Goal: Task Accomplishment & Management: Use online tool/utility

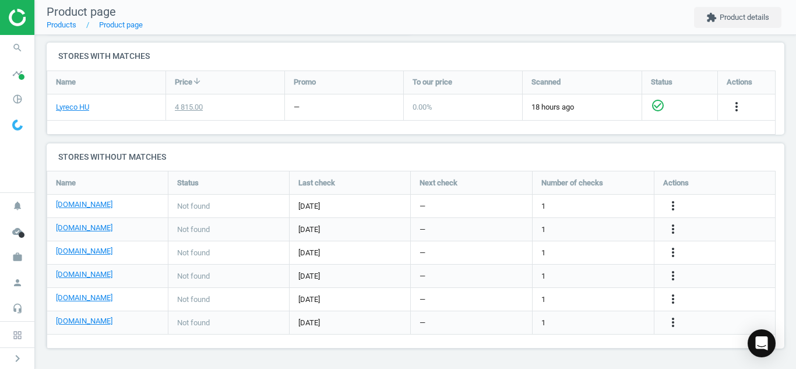
scroll to position [196, 747]
click at [20, 49] on icon "search" at bounding box center [17, 48] width 22 height 22
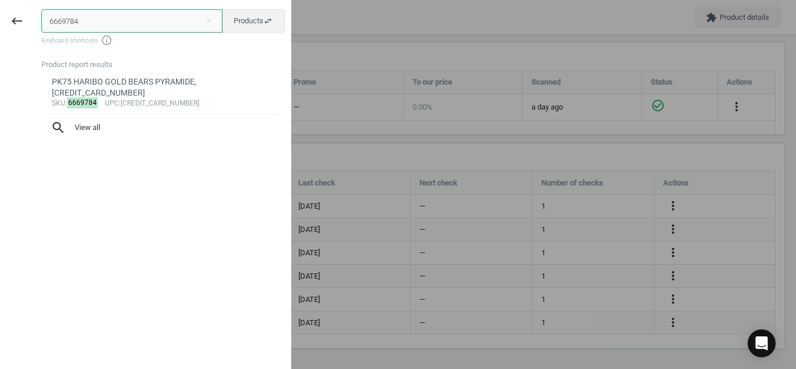
drag, startPoint x: 102, startPoint y: 17, endPoint x: 0, endPoint y: 18, distance: 102.0
click at [0, 18] on div "keyboard_backspace 6669784 close Products swap_horiz Keyboard shortcuts info_ou…" at bounding box center [145, 186] width 291 height 369
paste input "15947"
type input "159474"
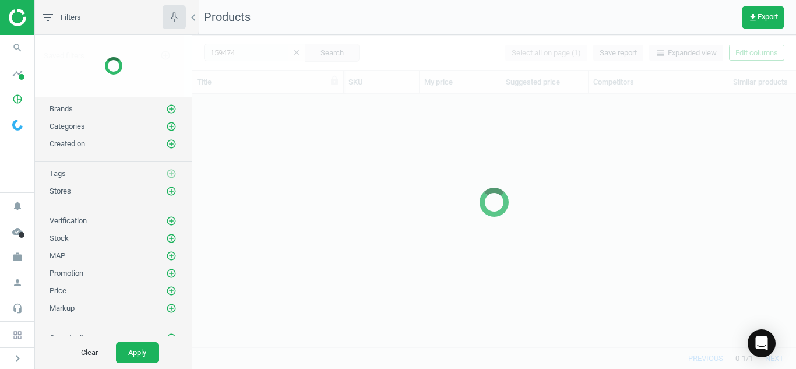
scroll to position [235, 595]
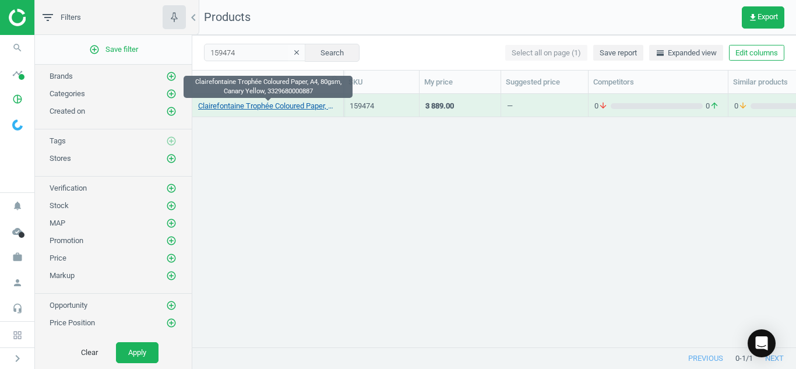
click at [265, 103] on link "Clairefontaine Trophée Coloured Paper, A4, 80gsm, Canary Yellow, 3329680000887" at bounding box center [267, 106] width 139 height 10
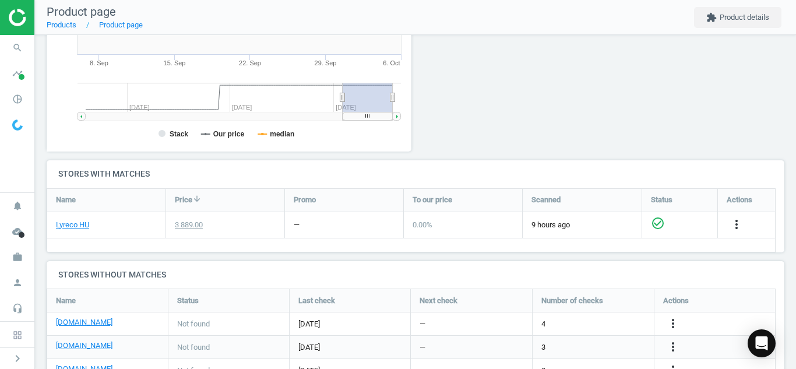
scroll to position [307, 0]
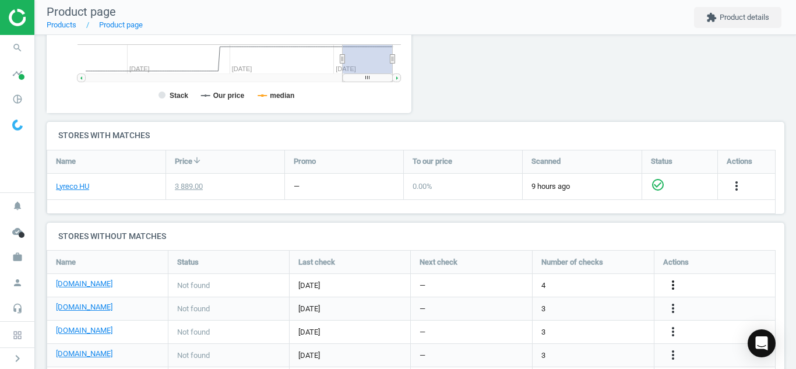
click at [674, 289] on icon "more_vert" at bounding box center [673, 285] width 14 height 14
click at [588, 290] on link "Edit URL/product option" at bounding box center [582, 285] width 160 height 18
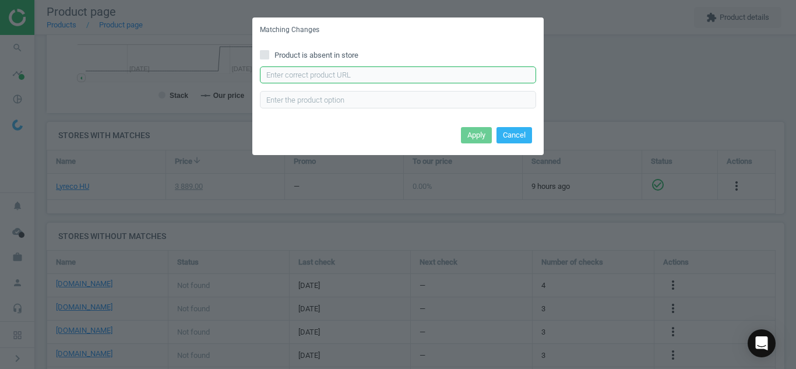
click at [446, 78] on input "text" at bounding box center [398, 74] width 276 height 17
paste input "[URL][DOMAIN_NAME]"
type input "[URL][DOMAIN_NAME]"
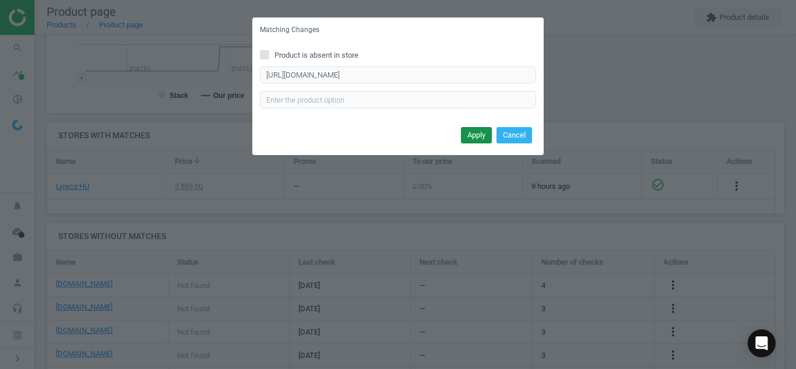
click at [472, 136] on button "Apply" at bounding box center [476, 135] width 31 height 16
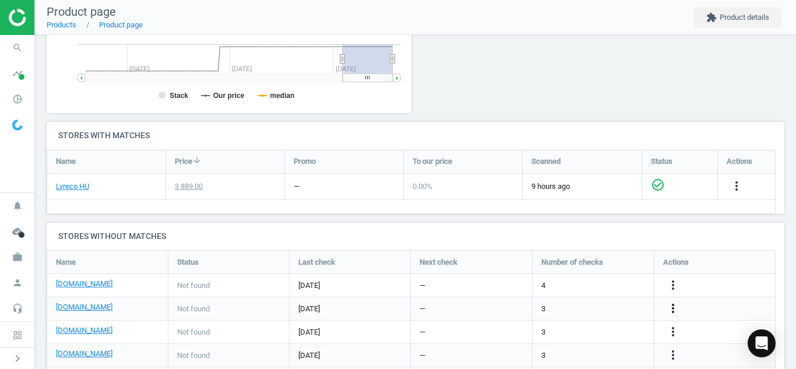
click at [675, 307] on icon "more_vert" at bounding box center [673, 308] width 14 height 14
click at [560, 306] on link "Edit URL/product option" at bounding box center [582, 309] width 160 height 18
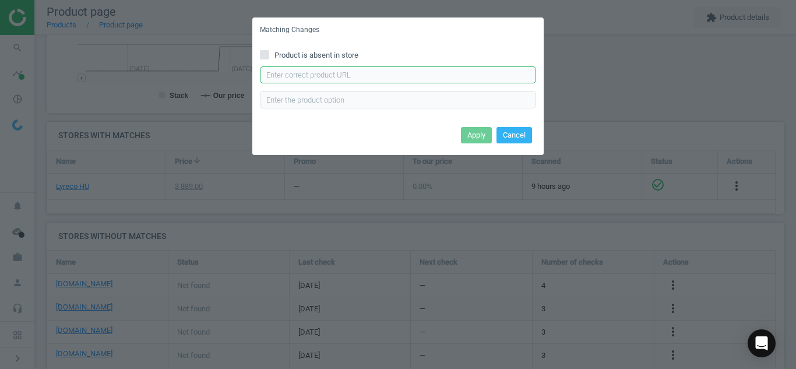
paste input "[URL][DOMAIN_NAME]"
click at [413, 78] on input "text" at bounding box center [398, 74] width 276 height 17
type input "[URL][DOMAIN_NAME]"
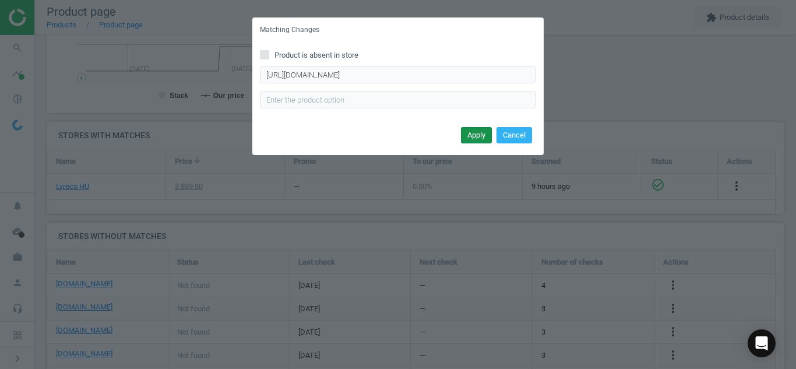
click at [470, 134] on button "Apply" at bounding box center [476, 135] width 31 height 16
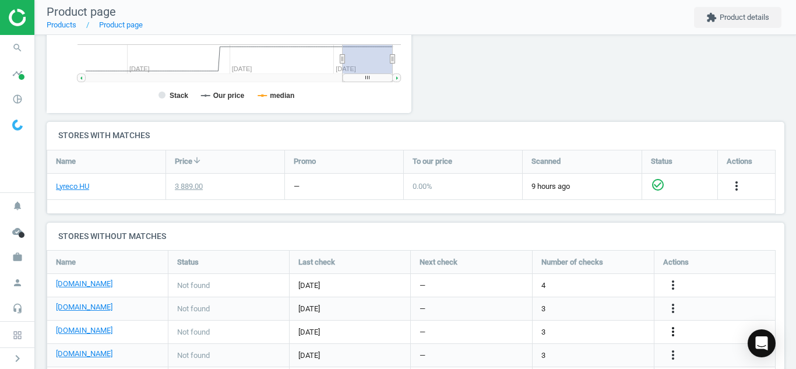
click at [676, 338] on icon "more_vert" at bounding box center [673, 332] width 14 height 14
click at [565, 332] on link "Edit URL/product option" at bounding box center [582, 332] width 160 height 18
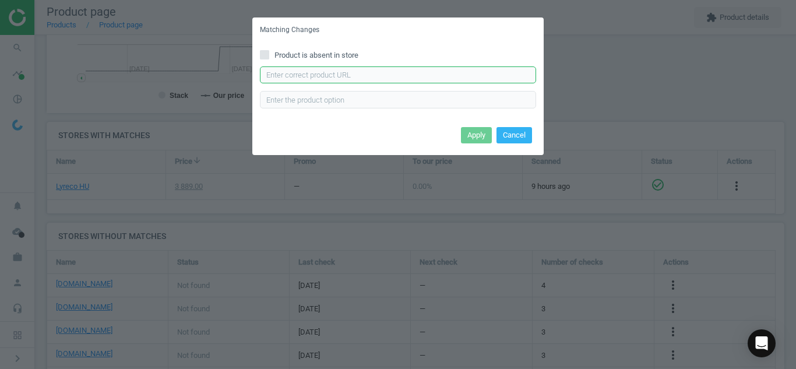
click at [425, 77] on input "text" at bounding box center [398, 74] width 276 height 17
paste input "[URL][DOMAIN_NAME]"
type input "[URL][DOMAIN_NAME]"
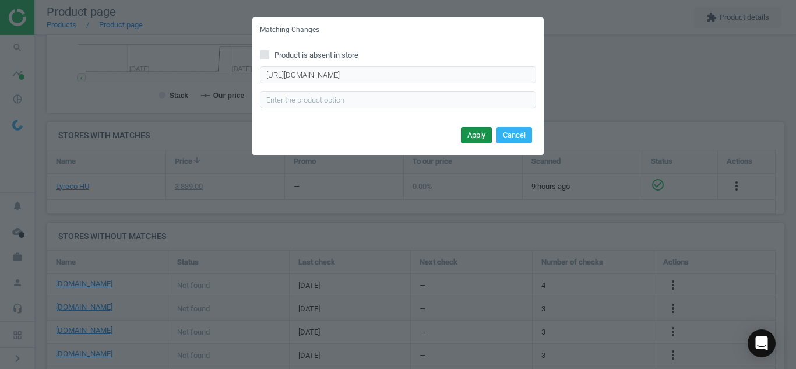
click at [469, 137] on button "Apply" at bounding box center [476, 135] width 31 height 16
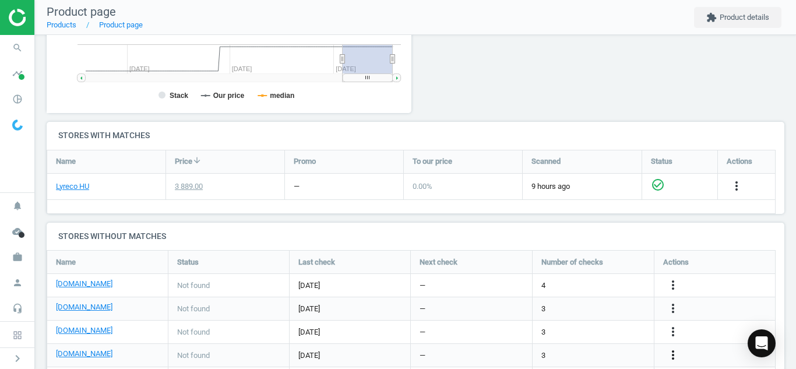
click at [673, 351] on icon "more_vert" at bounding box center [673, 355] width 14 height 14
click at [604, 336] on link "Edit URL/product option" at bounding box center [582, 341] width 160 height 18
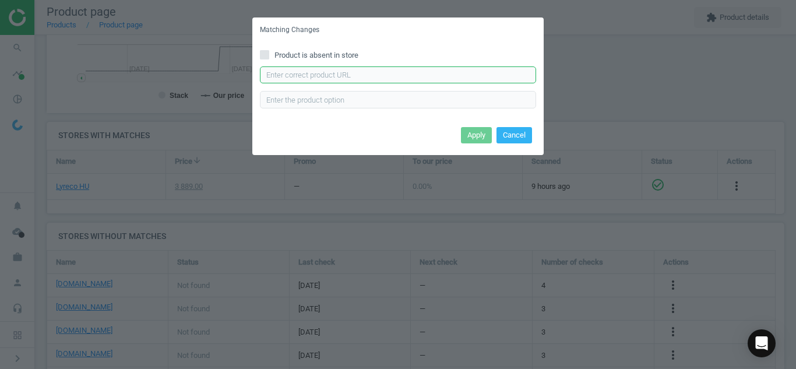
click at [416, 79] on input "text" at bounding box center [398, 74] width 276 height 17
paste input "[URL][DOMAIN_NAME]"
type input "[URL][DOMAIN_NAME]"
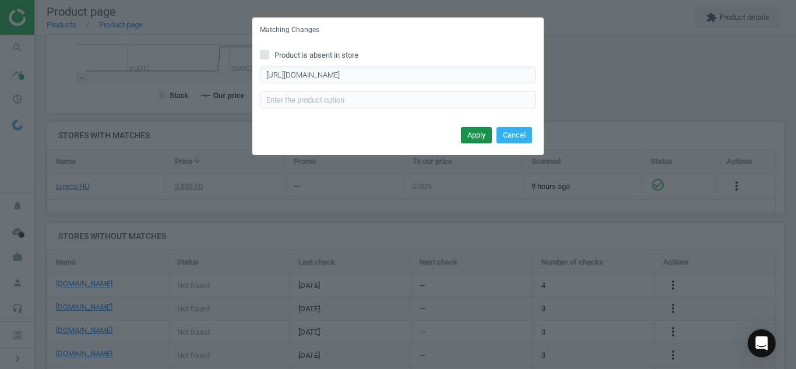
click at [467, 131] on button "Apply" at bounding box center [476, 135] width 31 height 16
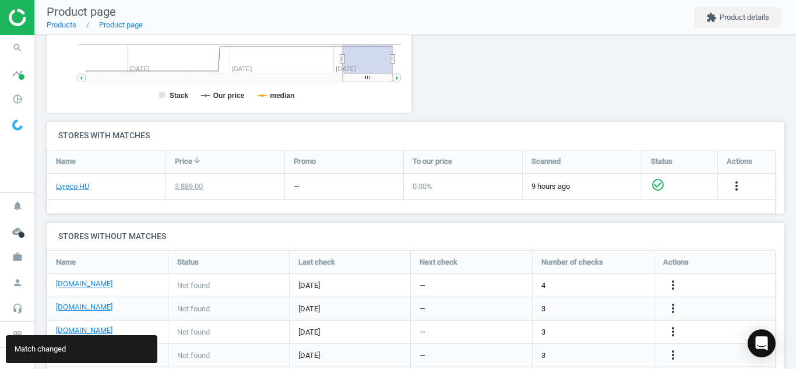
scroll to position [363, 0]
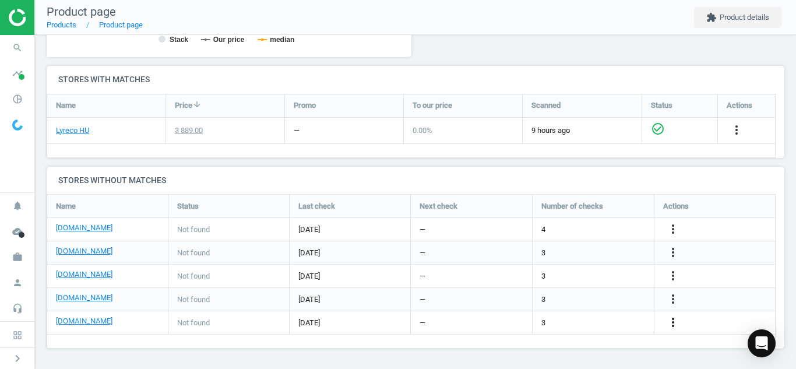
click at [671, 321] on icon "more_vert" at bounding box center [673, 322] width 14 height 14
click at [571, 321] on link "Edit URL/product option" at bounding box center [582, 323] width 160 height 18
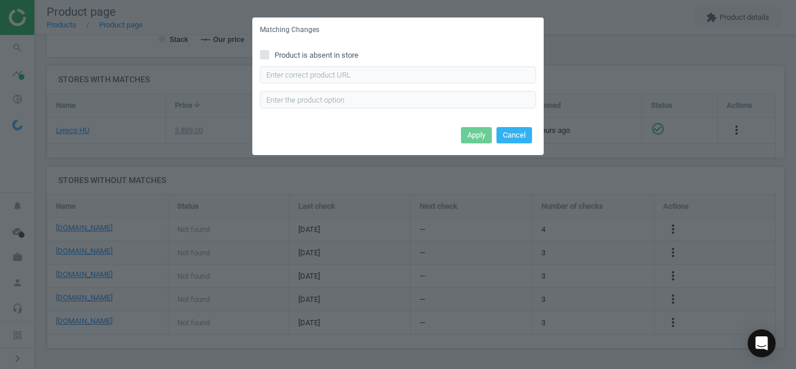
click at [264, 55] on input "Product is absent in store" at bounding box center [265, 55] width 8 height 8
checkbox input "true"
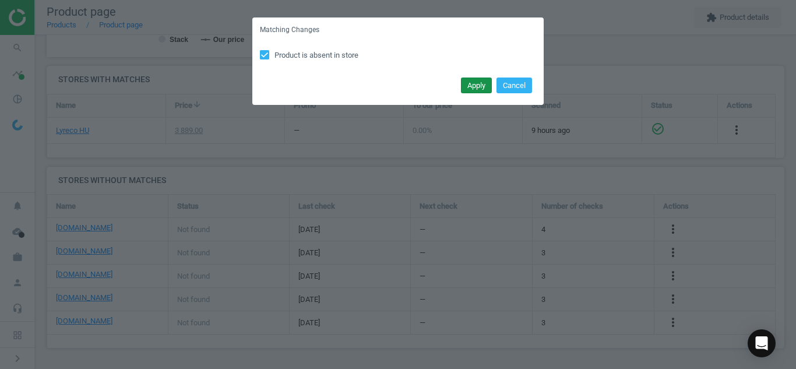
click at [470, 86] on button "Apply" at bounding box center [476, 86] width 31 height 16
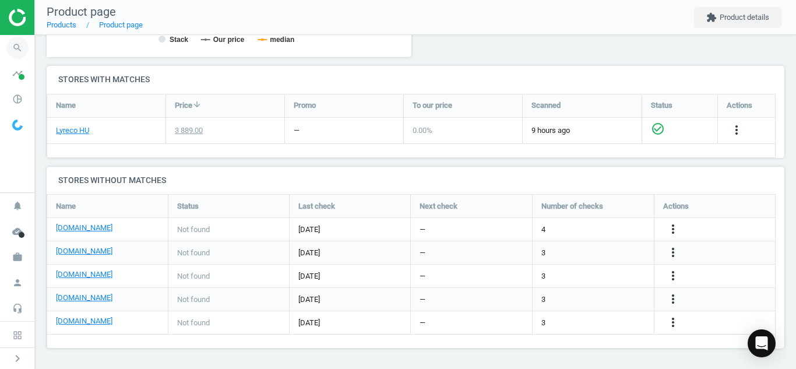
click at [17, 45] on icon "search" at bounding box center [17, 48] width 22 height 22
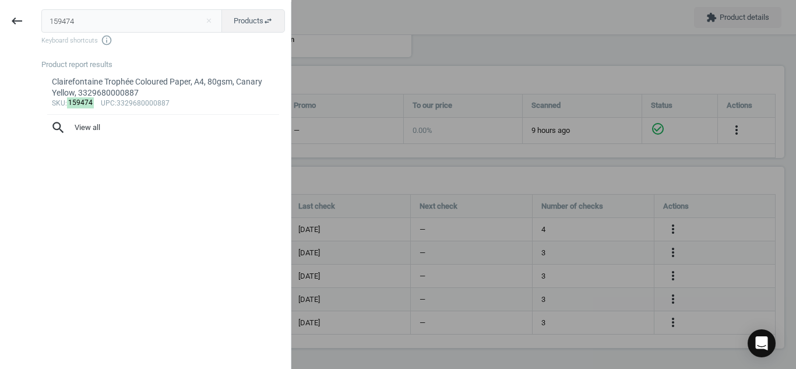
drag, startPoint x: 96, startPoint y: 15, endPoint x: 0, endPoint y: 25, distance: 96.7
click at [0, 25] on div "keyboard_backspace 159474 close Products swap_horiz Keyboard shortcuts info_out…" at bounding box center [145, 186] width 291 height 369
type input "1608917"
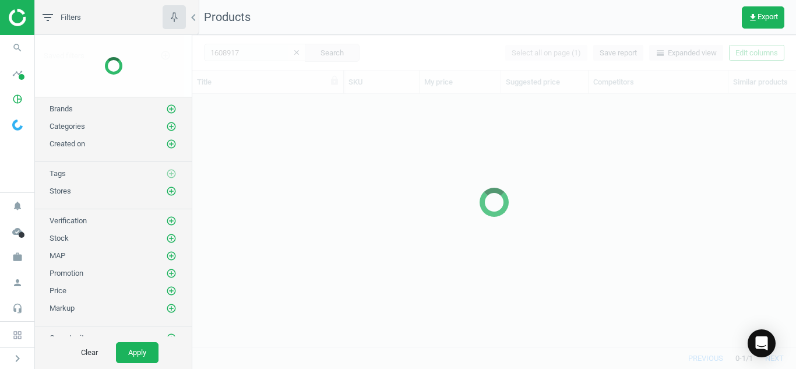
scroll to position [235, 595]
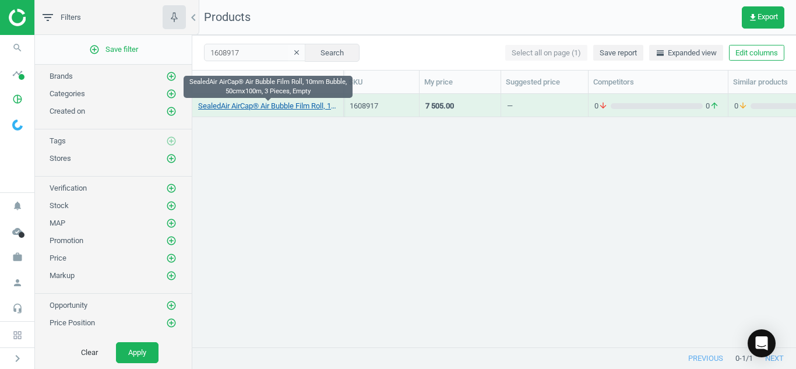
click at [234, 107] on link "SealedAir AirCap® Air Bubble Film Roll, 10mm Bubble, 50cmx100m, 3 Pieces, Empty" at bounding box center [267, 106] width 139 height 10
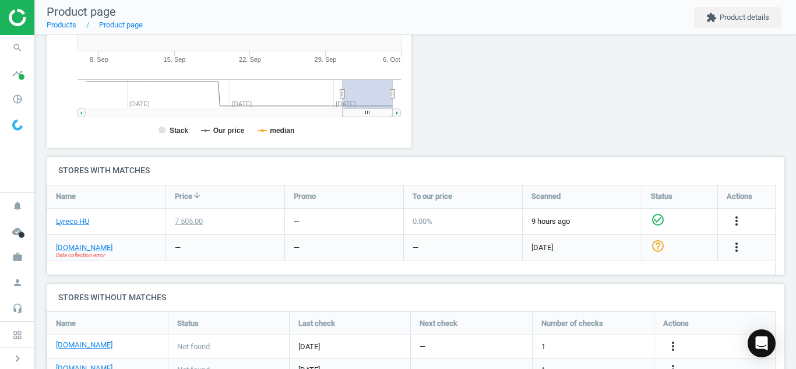
scroll to position [289, 0]
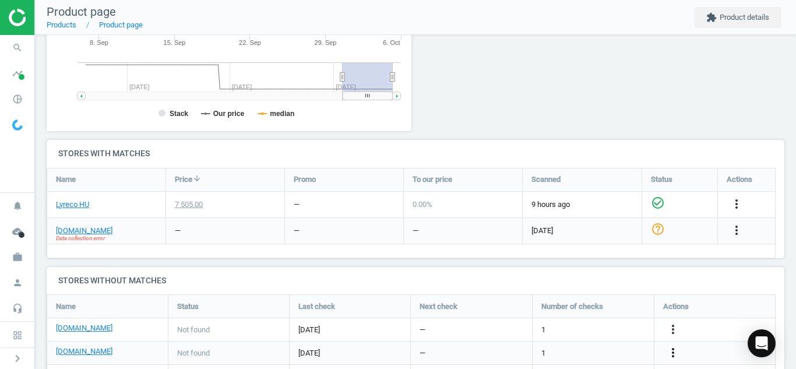
click at [673, 351] on icon "more_vert" at bounding box center [673, 353] width 14 height 14
click at [588, 340] on link "Edit URL/product option" at bounding box center [582, 341] width 160 height 18
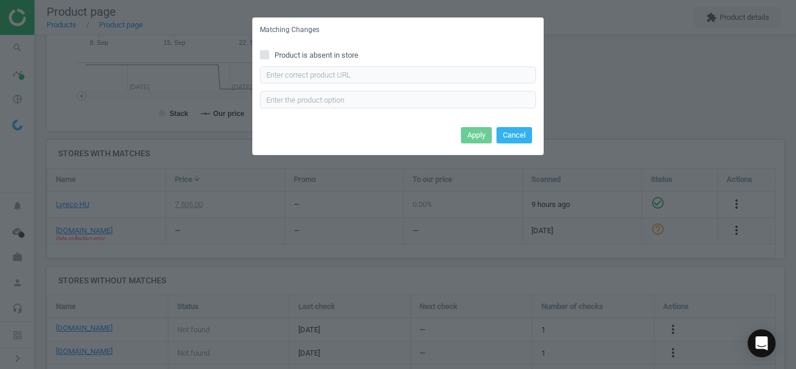
click at [268, 58] on input "Product is absent in store" at bounding box center [265, 55] width 8 height 8
checkbox input "true"
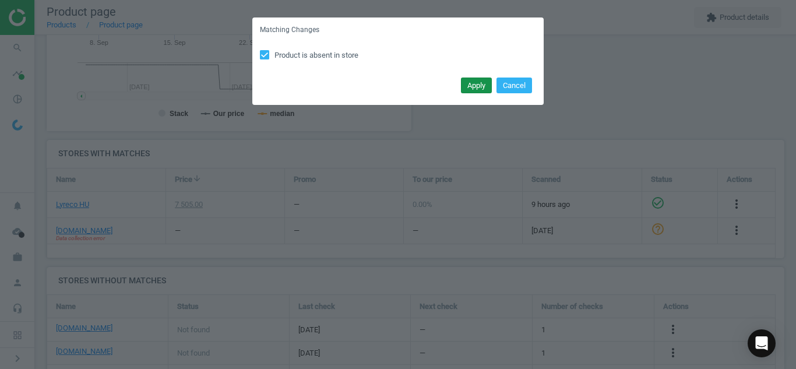
click at [486, 90] on button "Apply" at bounding box center [476, 86] width 31 height 16
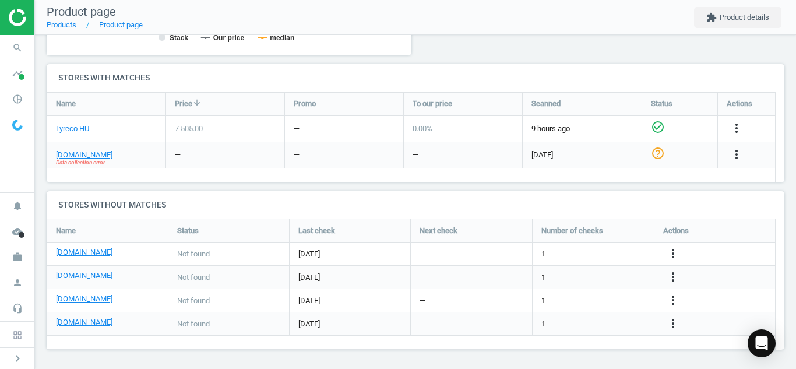
scroll to position [366, 0]
click at [89, 301] on link "[DOMAIN_NAME]" at bounding box center [84, 298] width 57 height 10
click at [672, 326] on icon "more_vert" at bounding box center [673, 322] width 14 height 14
click at [569, 322] on link "Edit URL/product option" at bounding box center [582, 323] width 160 height 18
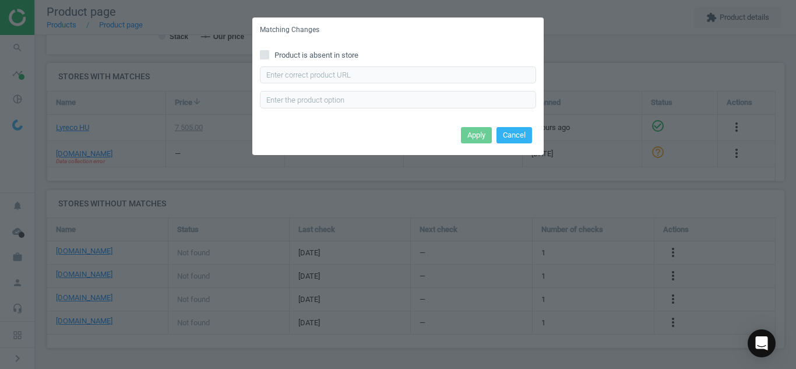
click at [262, 55] on input "Product is absent in store" at bounding box center [265, 55] width 8 height 8
checkbox input "true"
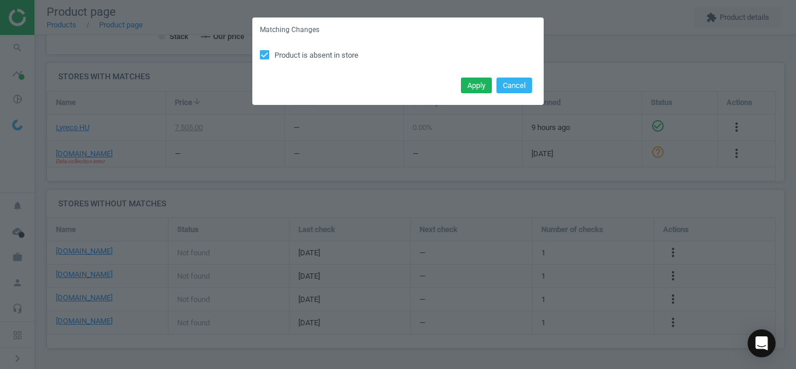
click at [467, 94] on div "Apply Cancel" at bounding box center [397, 89] width 291 height 31
click at [467, 87] on button "Apply" at bounding box center [476, 86] width 31 height 16
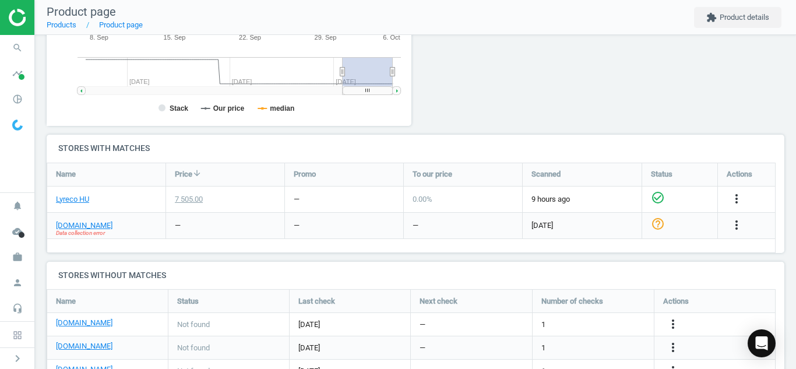
scroll to position [298, 0]
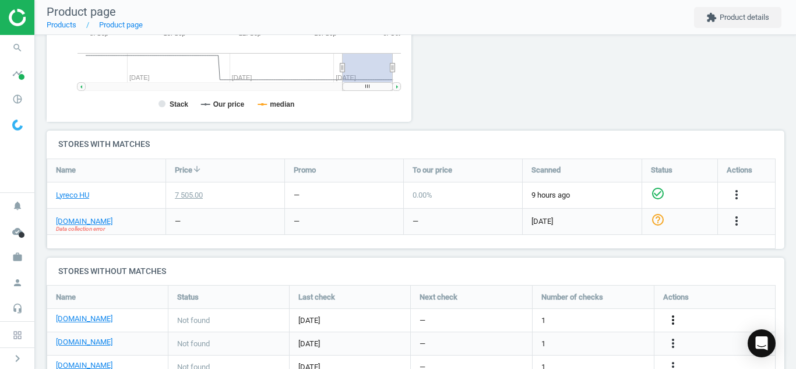
click at [674, 315] on icon "more_vert" at bounding box center [673, 320] width 14 height 14
click at [610, 314] on link "Edit URL/product option" at bounding box center [582, 320] width 160 height 18
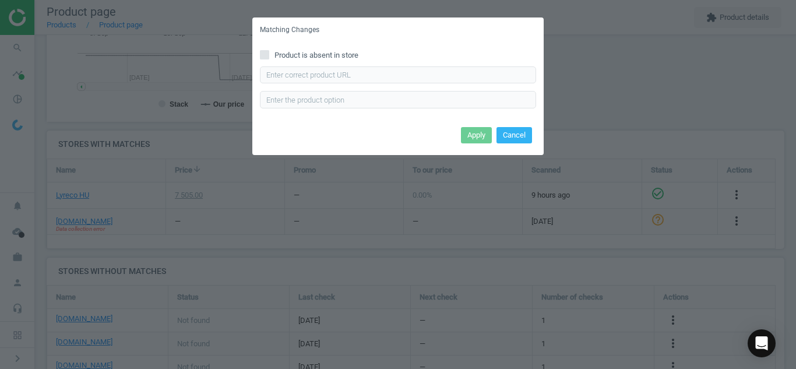
click at [261, 51] on input "Product is absent in store" at bounding box center [265, 55] width 8 height 8
checkbox input "true"
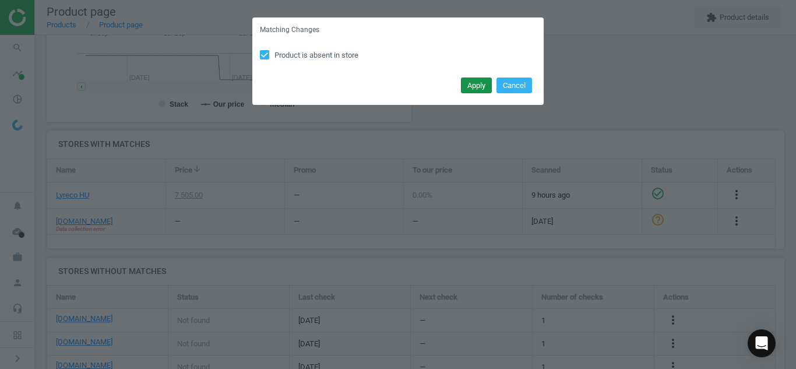
click at [469, 85] on button "Apply" at bounding box center [476, 86] width 31 height 16
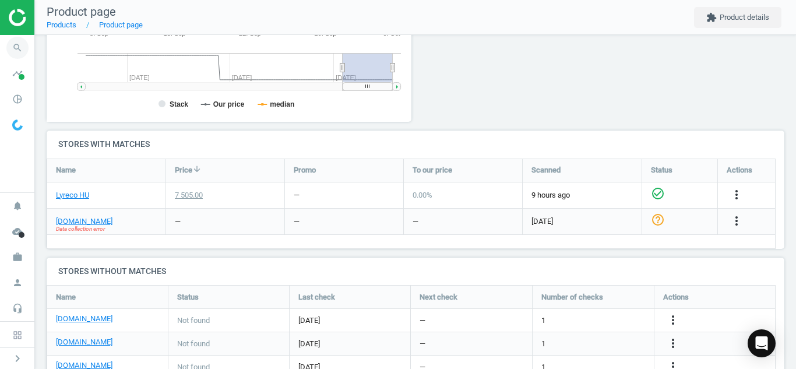
click at [10, 43] on icon "search" at bounding box center [17, 48] width 22 height 22
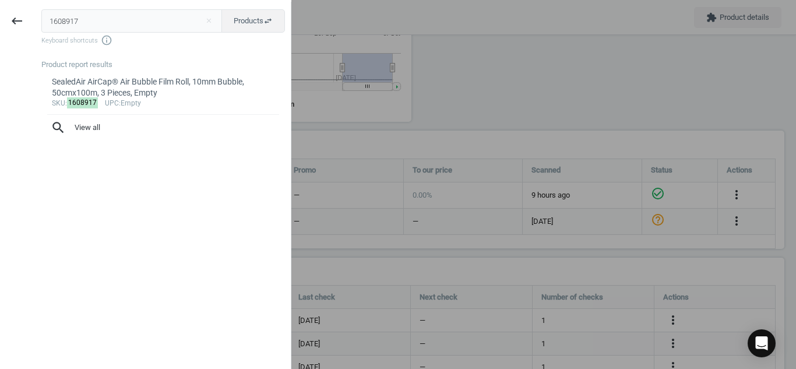
drag, startPoint x: 83, startPoint y: 31, endPoint x: 0, endPoint y: 31, distance: 82.8
click at [0, 31] on div "keyboard_backspace 1608917 close Products swap_horiz Keyboard shortcuts info_ou…" at bounding box center [145, 186] width 291 height 369
type input "103687"
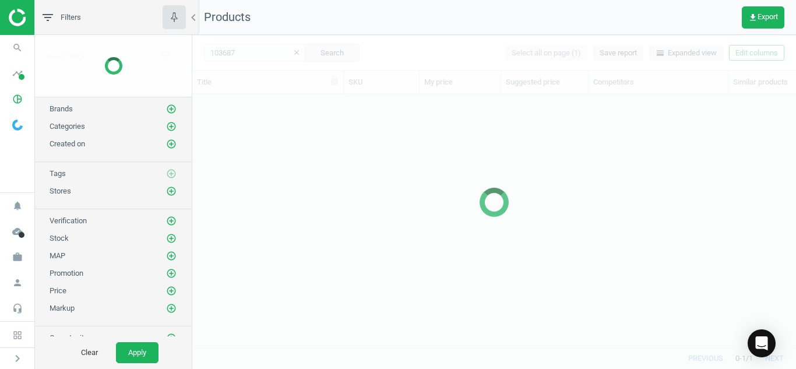
scroll to position [235, 595]
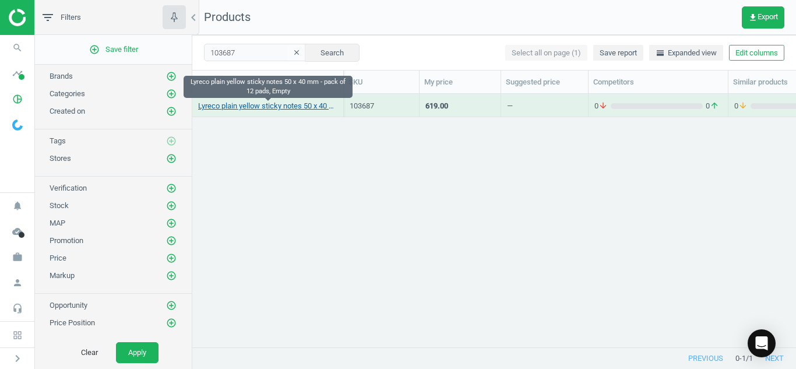
click at [265, 104] on link "Lyreco plain yellow sticky notes 50 x 40 mm - pack of 12 pads, Empty" at bounding box center [267, 106] width 139 height 10
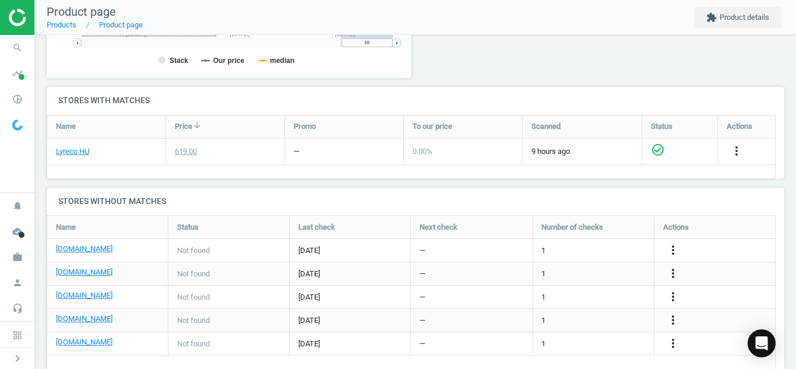
scroll to position [354, 0]
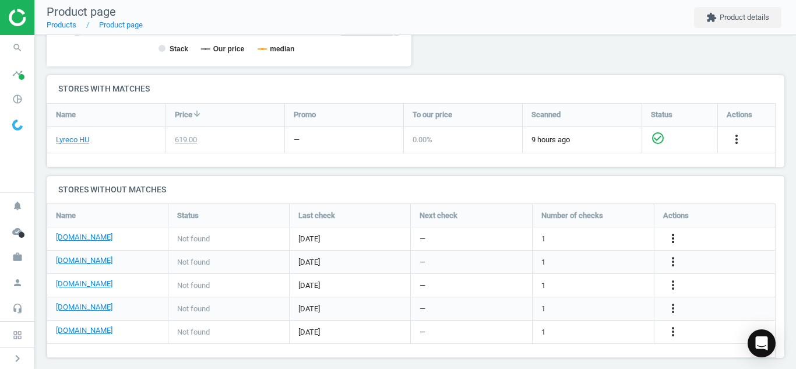
click at [670, 237] on icon "more_vert" at bounding box center [673, 238] width 14 height 14
click at [602, 235] on link "Edit URL/product option" at bounding box center [582, 239] width 160 height 18
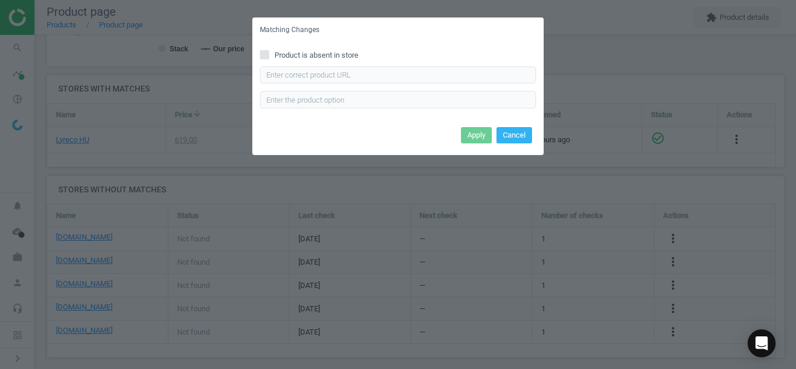
drag, startPoint x: 382, startPoint y: 86, endPoint x: 381, endPoint y: 77, distance: 8.9
click at [381, 77] on div "Enter correct product url" at bounding box center [398, 87] width 276 height 42
click at [381, 77] on input "text" at bounding box center [398, 74] width 276 height 17
paste input "[URL][DOMAIN_NAME]"
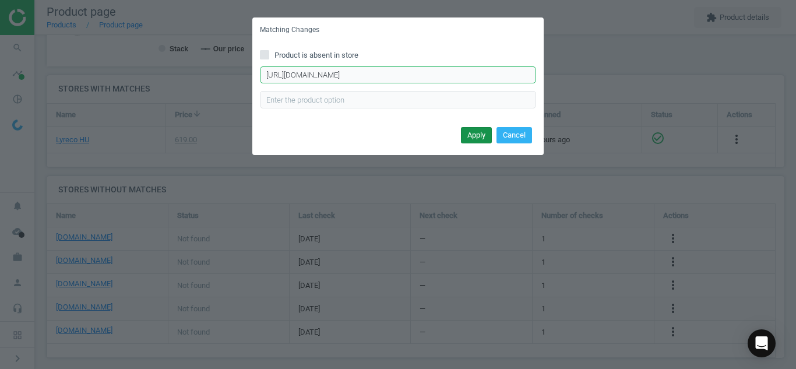
type input "[URL][DOMAIN_NAME]"
click at [469, 134] on button "Apply" at bounding box center [476, 135] width 31 height 16
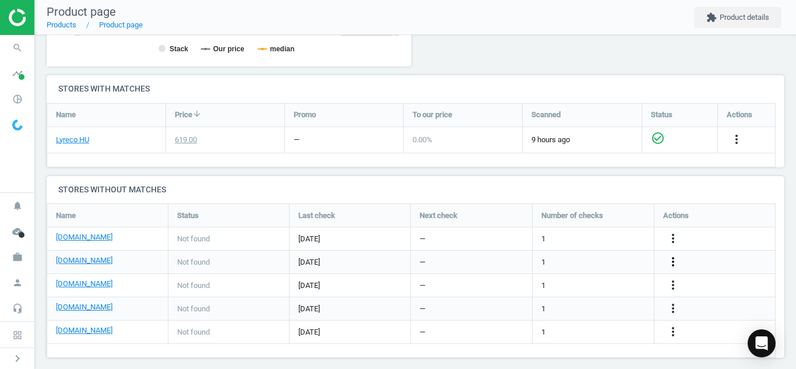
click at [675, 258] on icon "more_vert" at bounding box center [673, 262] width 14 height 14
click at [594, 261] on link "Edit URL/product option" at bounding box center [582, 262] width 160 height 18
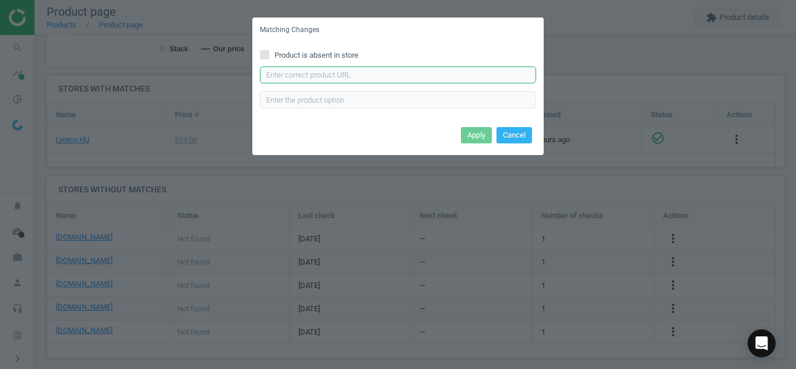
click at [411, 78] on input "text" at bounding box center [398, 74] width 276 height 17
paste input "[URL][DOMAIN_NAME]"
type input "[URL][DOMAIN_NAME]"
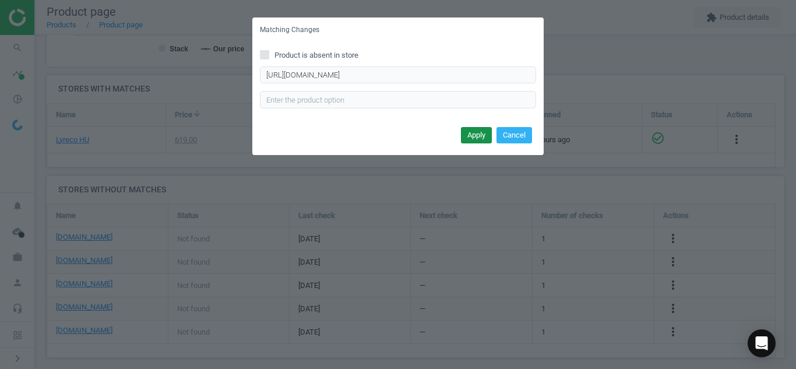
click at [469, 137] on button "Apply" at bounding box center [476, 135] width 31 height 16
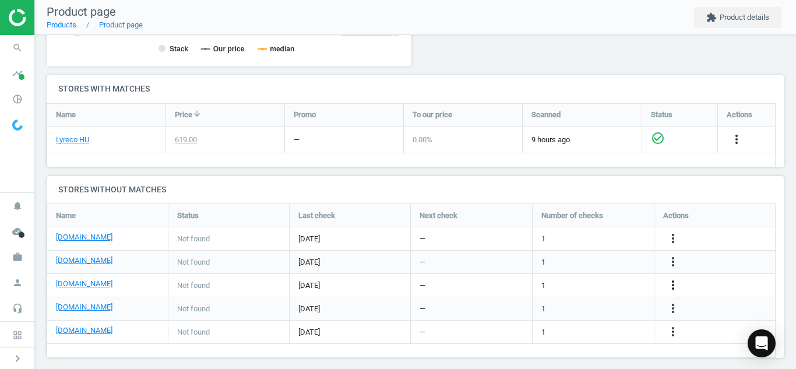
click at [671, 289] on icon "more_vert" at bounding box center [673, 285] width 14 height 14
click at [585, 282] on link "Edit URL/product option" at bounding box center [582, 285] width 160 height 18
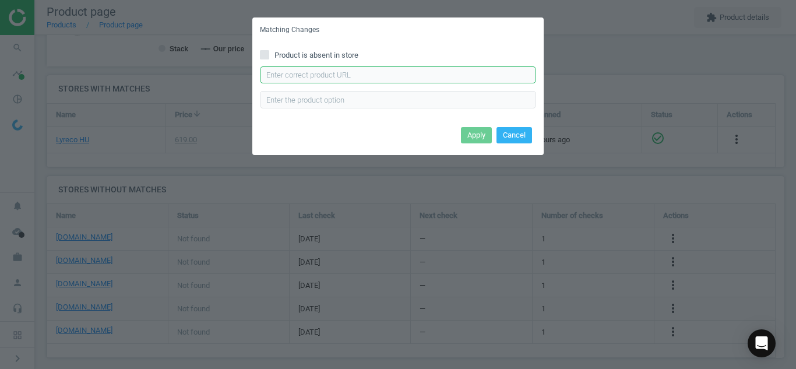
click at [408, 80] on input "text" at bounding box center [398, 74] width 276 height 17
paste input "[URL][DOMAIN_NAME]"
type input "[URL][DOMAIN_NAME]"
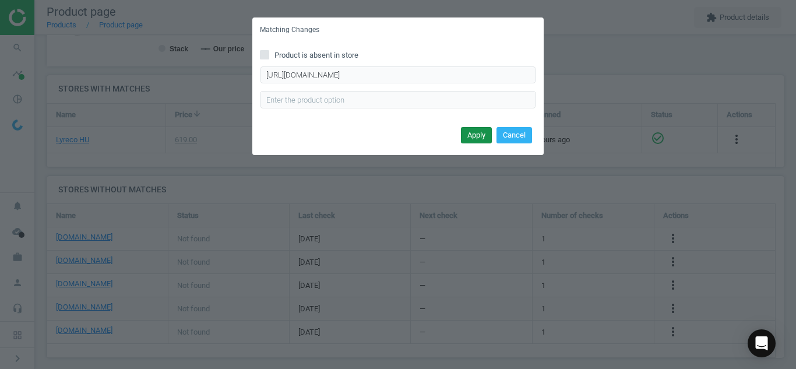
click at [470, 139] on button "Apply" at bounding box center [476, 135] width 31 height 16
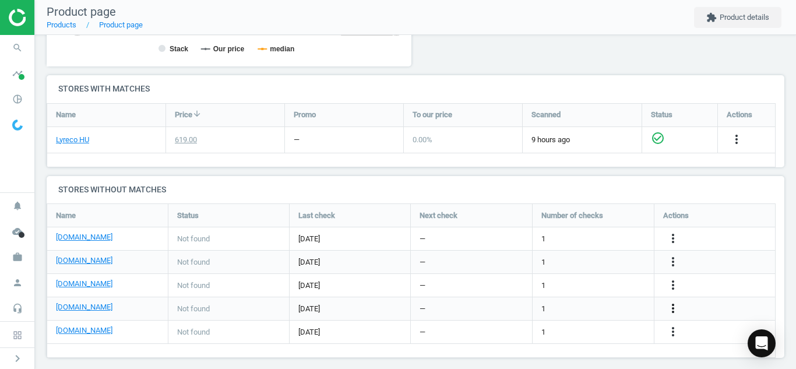
click at [675, 307] on icon "more_vert" at bounding box center [673, 308] width 14 height 14
click at [548, 312] on link "Edit URL/product option" at bounding box center [582, 309] width 160 height 18
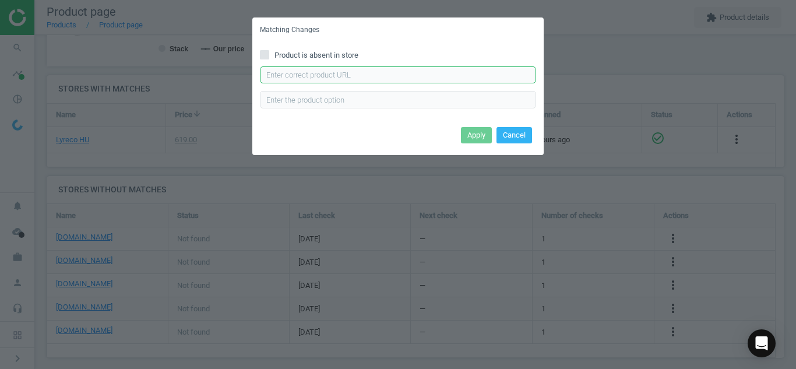
click at [409, 66] on input "text" at bounding box center [398, 74] width 276 height 17
paste input "[URL][DOMAIN_NAME]"
type input "[URL][DOMAIN_NAME]"
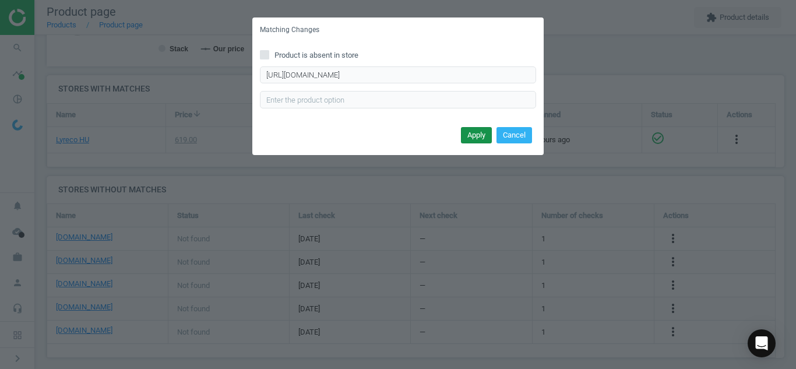
click at [477, 135] on button "Apply" at bounding box center [476, 135] width 31 height 16
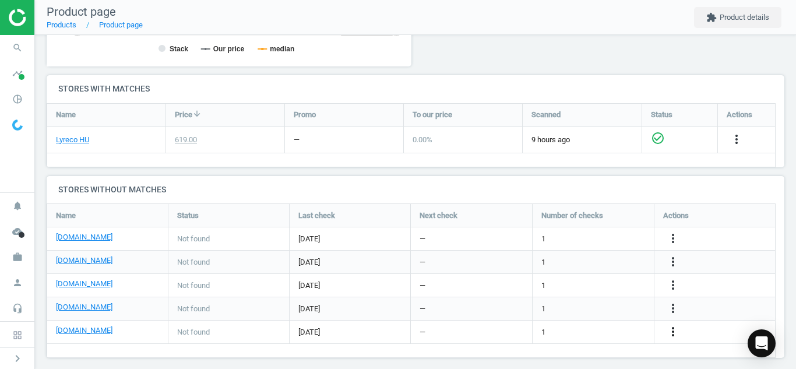
click at [675, 333] on icon "more_vert" at bounding box center [673, 332] width 14 height 14
click at [552, 329] on link "Edit URL/product option" at bounding box center [582, 332] width 160 height 18
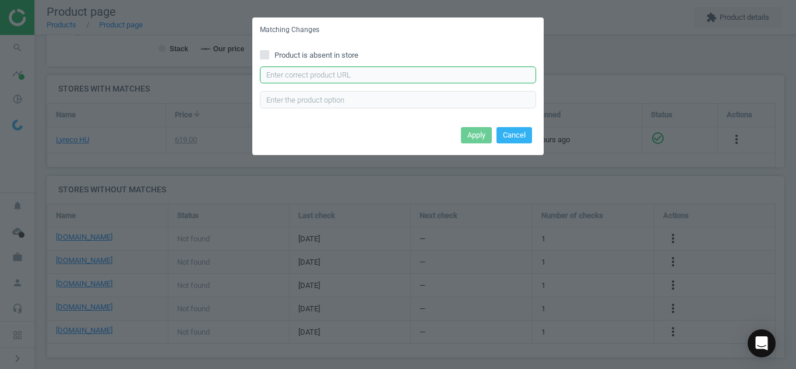
click at [407, 69] on input "text" at bounding box center [398, 74] width 276 height 17
paste input "[URL][DOMAIN_NAME]"
type input "[URL][DOMAIN_NAME]"
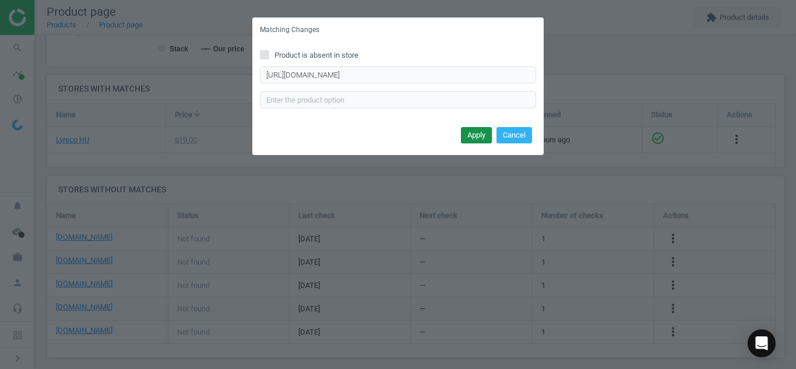
click at [475, 135] on button "Apply" at bounding box center [476, 135] width 31 height 16
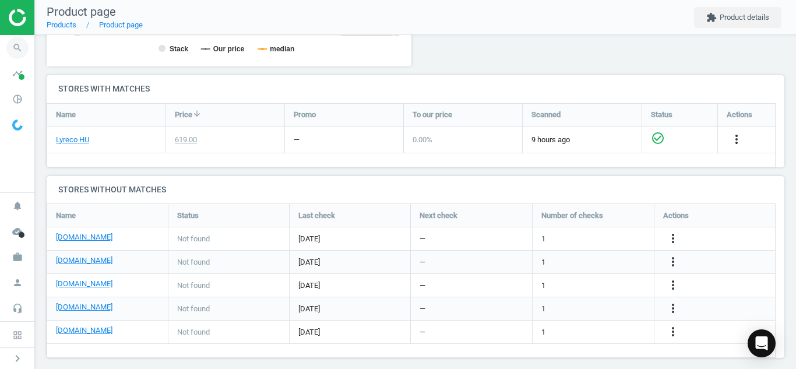
click at [16, 44] on icon "search" at bounding box center [17, 48] width 22 height 22
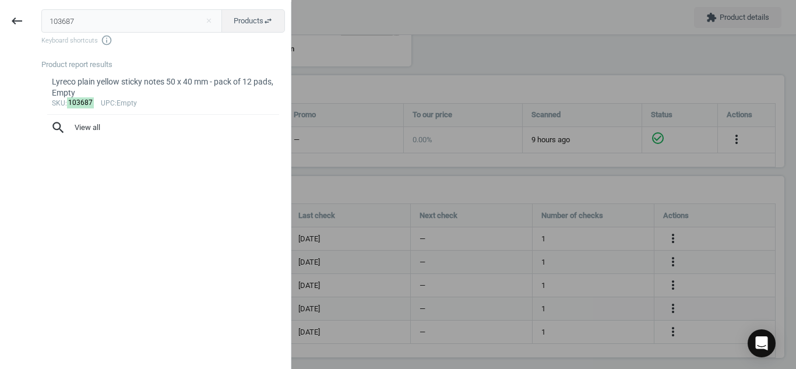
drag, startPoint x: 87, startPoint y: 19, endPoint x: 0, endPoint y: 13, distance: 87.7
click at [0, 13] on div "keyboard_backspace 103687 close Products swap_horiz Keyboard shortcuts info_out…" at bounding box center [145, 186] width 291 height 369
type input "18719972"
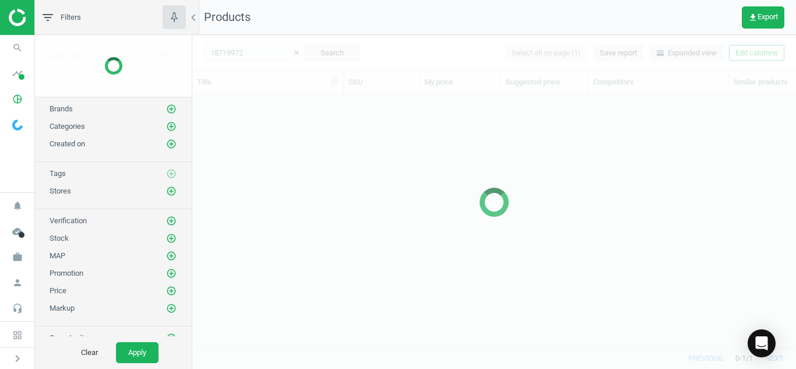
scroll to position [235, 595]
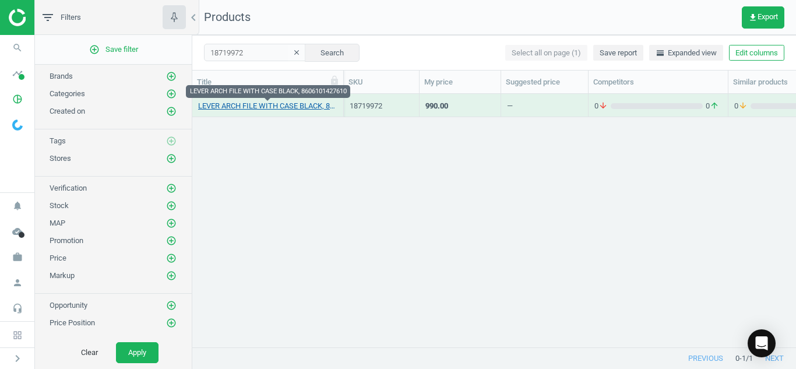
click at [231, 104] on link "LEVER ARCH FILE WITH CASE BLACK, 8606101427610" at bounding box center [267, 106] width 139 height 10
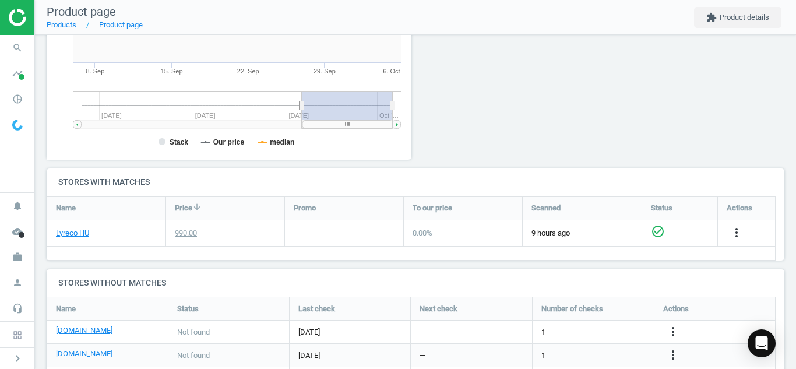
scroll to position [279, 0]
